Goal: Information Seeking & Learning: Stay updated

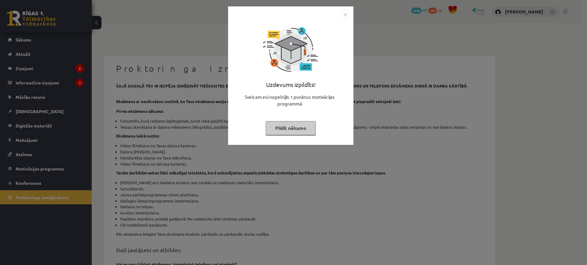
click at [345, 14] on img "Close" at bounding box center [344, 14] width 9 height 9
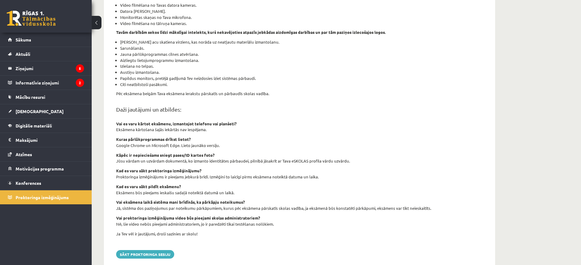
scroll to position [153, 0]
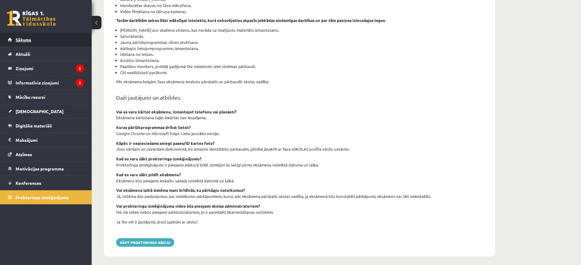
click at [27, 38] on span "Sākums" at bounding box center [24, 39] width 16 height 5
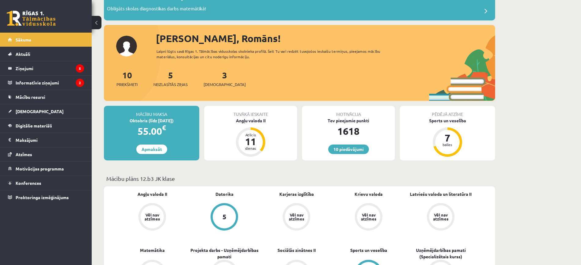
scroll to position [76, 0]
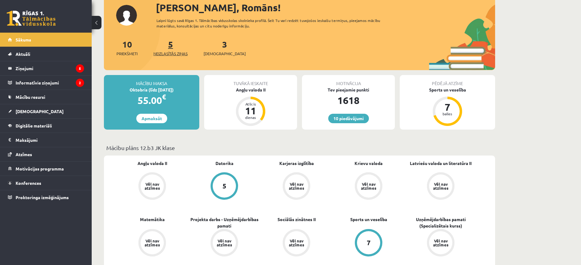
click at [173, 53] on span "Neizlasītās ziņas" at bounding box center [170, 54] width 34 height 6
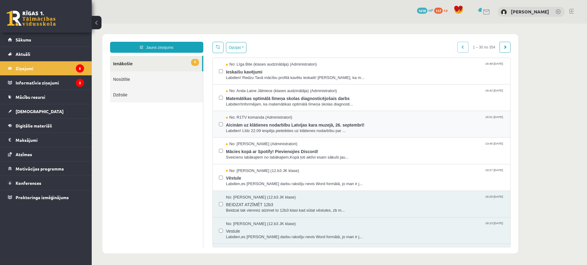
click at [219, 120] on label at bounding box center [221, 121] width 4 height 13
click at [236, 48] on button "Opcijas" at bounding box center [236, 47] width 20 height 11
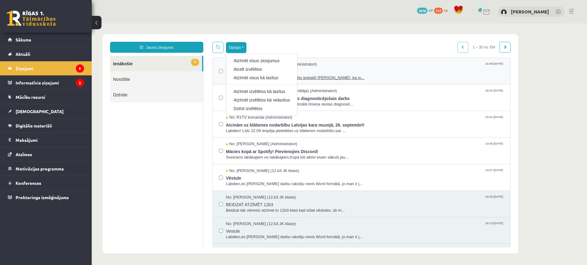
click at [254, 78] on link "Atzīmēt visus kā lasītus" at bounding box center [261, 78] width 56 height 6
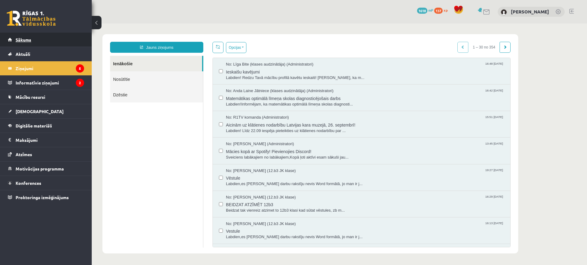
click at [43, 42] on link "Sākums" at bounding box center [46, 40] width 76 height 14
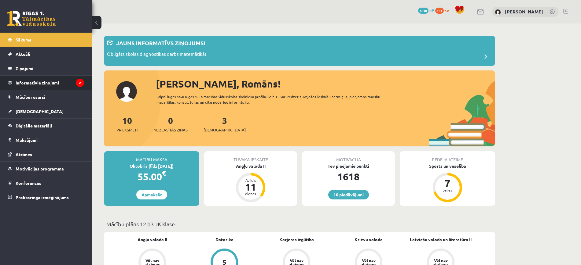
click at [51, 81] on legend "Informatīvie ziņojumi 2" at bounding box center [50, 83] width 68 height 14
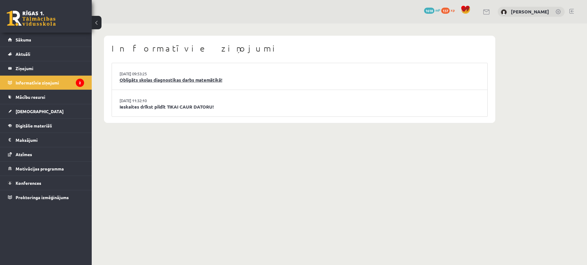
click at [206, 78] on link "Obligāts skolas diagnostikas darbs matemātikā!" at bounding box center [299, 80] width 360 height 7
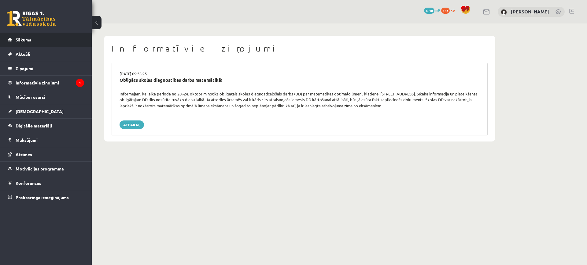
click at [42, 39] on link "Sākums" at bounding box center [46, 40] width 76 height 14
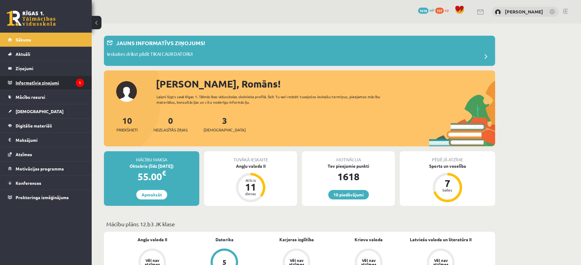
click at [36, 78] on legend "Informatīvie ziņojumi 1" at bounding box center [50, 83] width 68 height 14
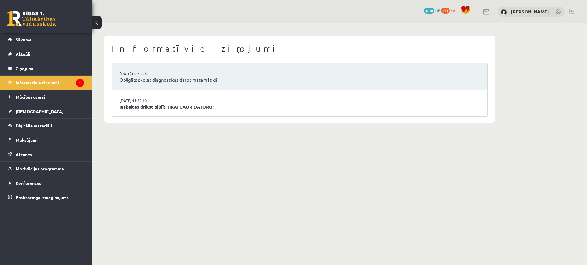
click at [134, 106] on link "Ieskaites drīkst pildīt TIKAI CAUR DATORU!" at bounding box center [299, 107] width 360 height 7
